Goal: Information Seeking & Learning: Learn about a topic

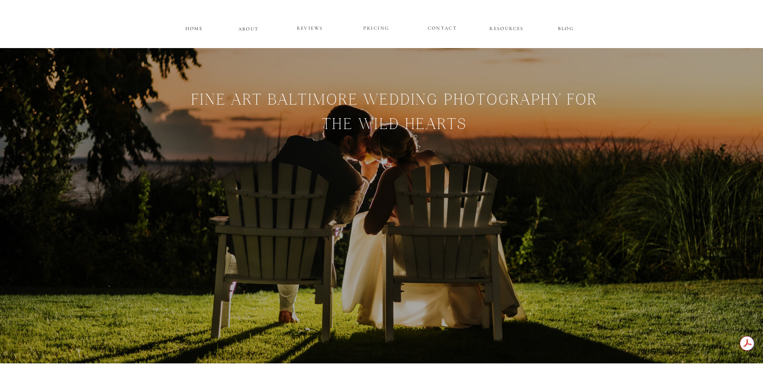
click at [194, 28] on p "HOME" at bounding box center [194, 27] width 20 height 7
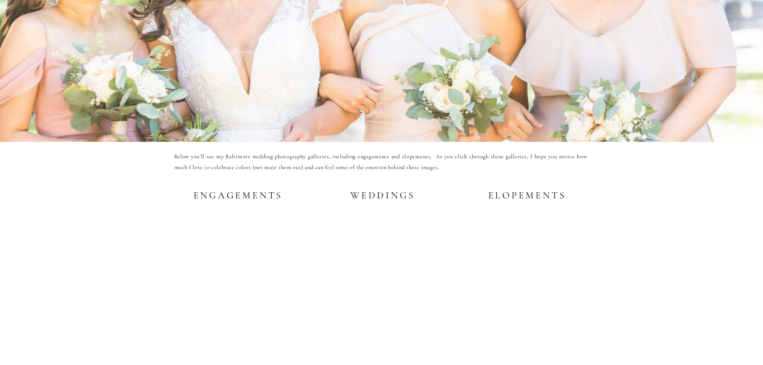
scroll to position [1443, 0]
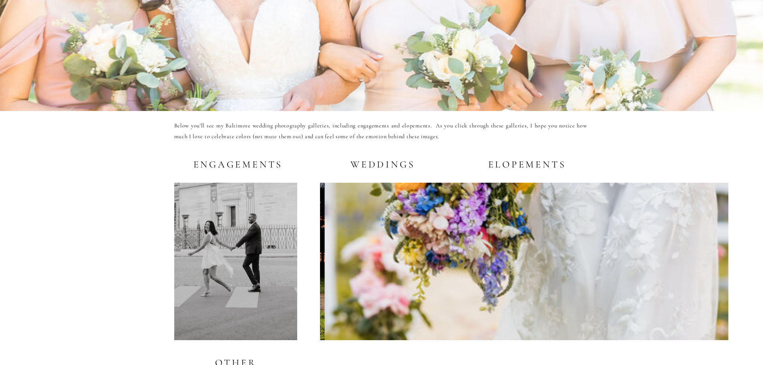
click at [386, 164] on h2 "Weddings" at bounding box center [381, 164] width 69 height 10
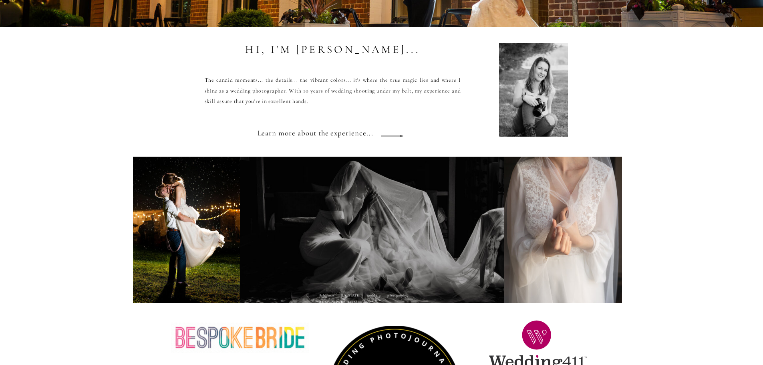
scroll to position [641, 0]
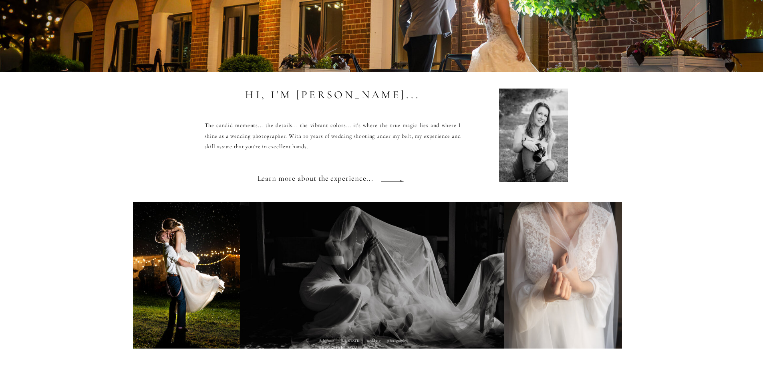
click at [345, 178] on h3 "Learn more about the experience..." at bounding box center [320, 182] width 124 height 22
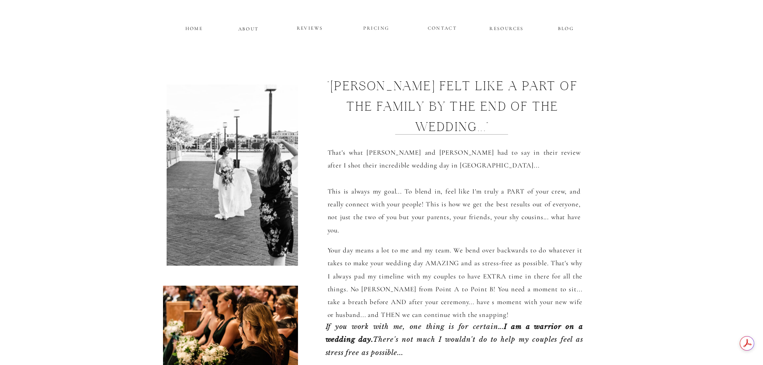
click at [382, 27] on p "PRICING" at bounding box center [377, 29] width 48 height 10
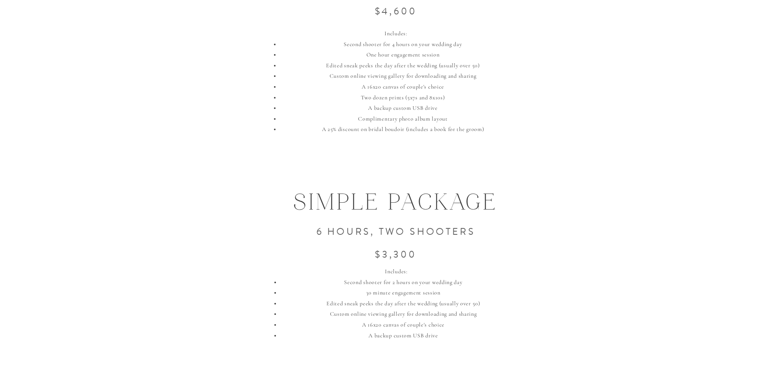
scroll to position [753, 0]
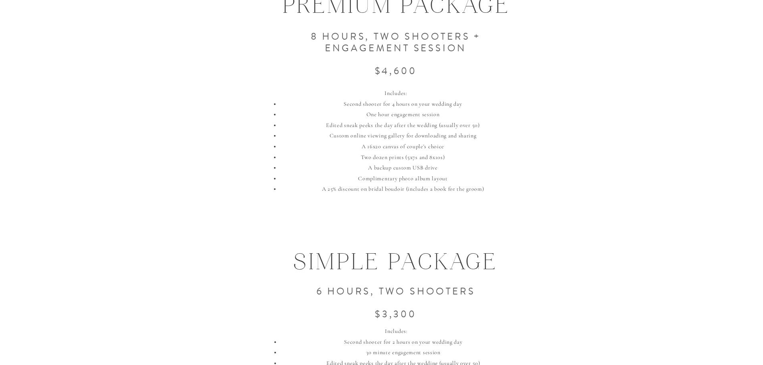
click at [339, 24] on h3 "8 hours, two shooters + Engagement session $4,600" at bounding box center [396, 51] width 293 height 64
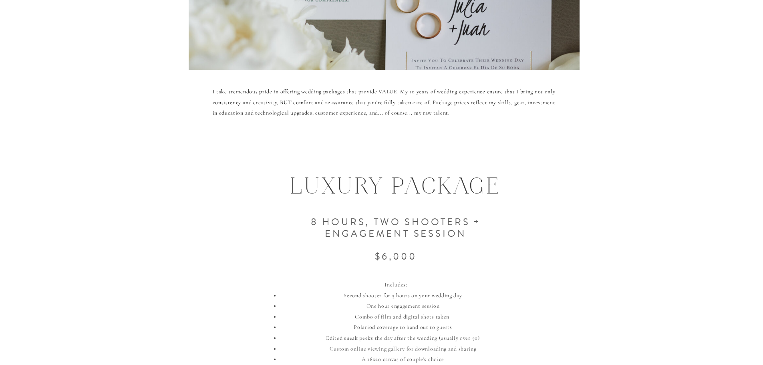
scroll to position [273, 0]
